Goal: Register for event/course

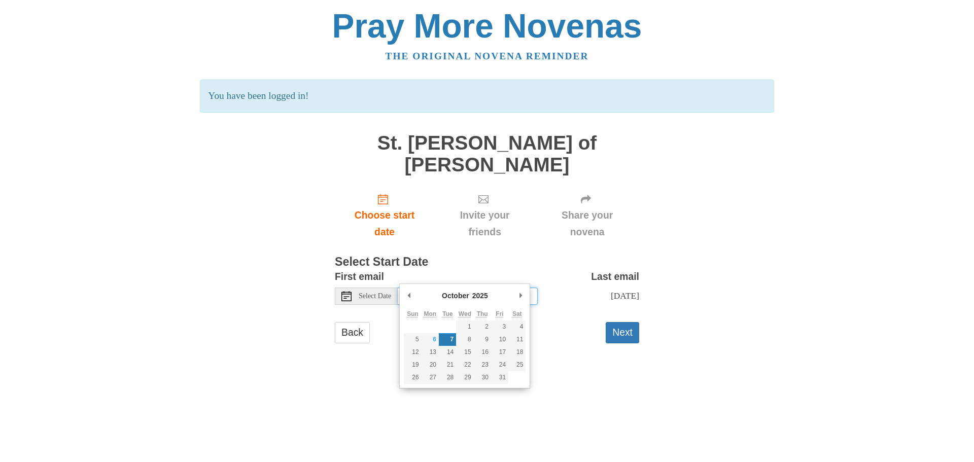
click at [428, 288] on input "[DATE]" at bounding box center [468, 296] width 140 height 17
type input "[DATE]"
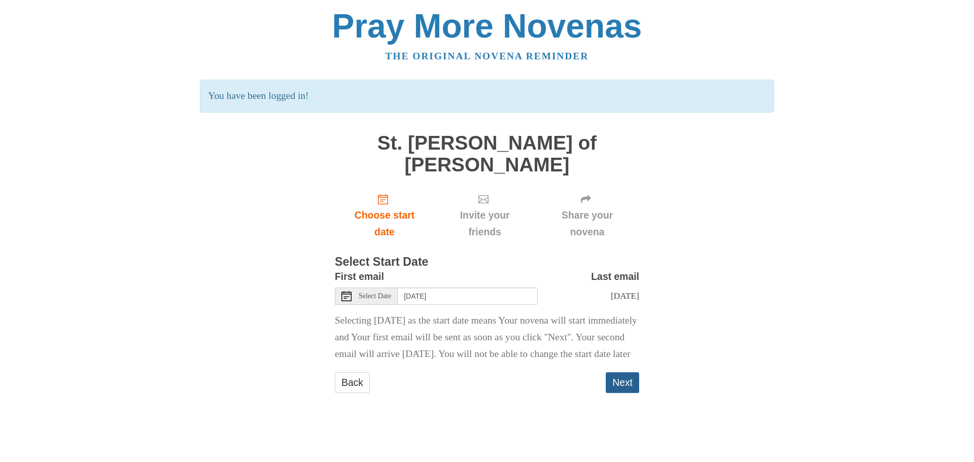
click at [616, 381] on button "Next" at bounding box center [622, 382] width 33 height 21
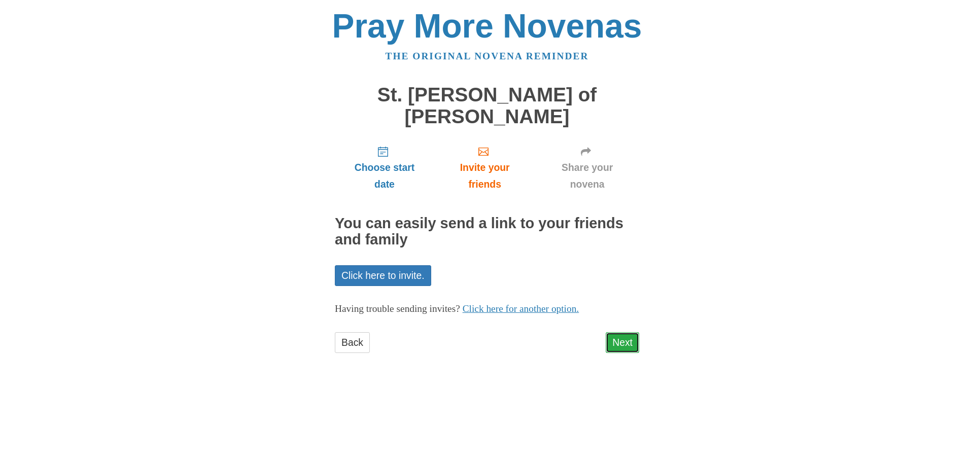
click at [627, 332] on link "Next" at bounding box center [622, 342] width 33 height 21
